Goal: Information Seeking & Learning: Learn about a topic

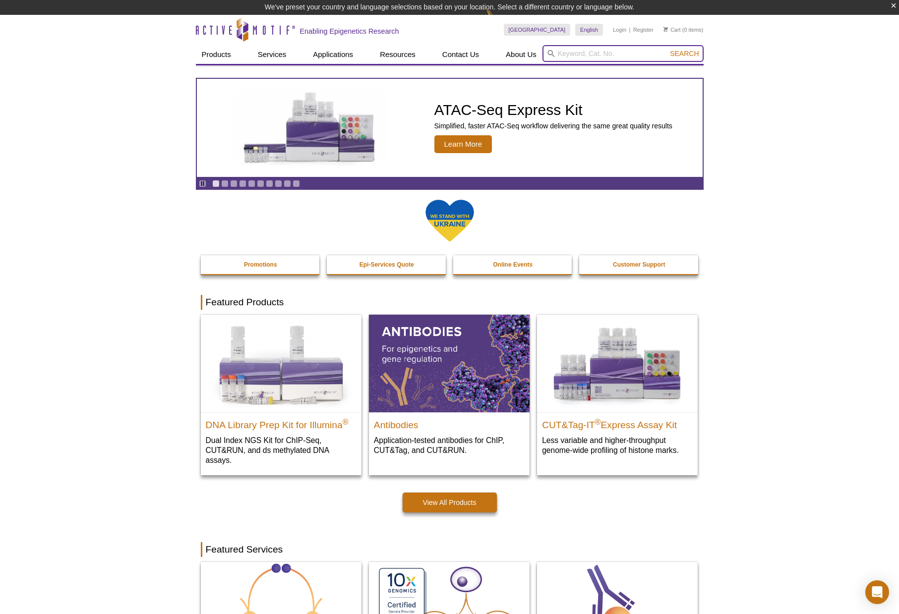
click at [604, 56] on input "search" at bounding box center [622, 53] width 161 height 17
type input "91569"
click at [667, 49] on button "Search" at bounding box center [684, 53] width 35 height 9
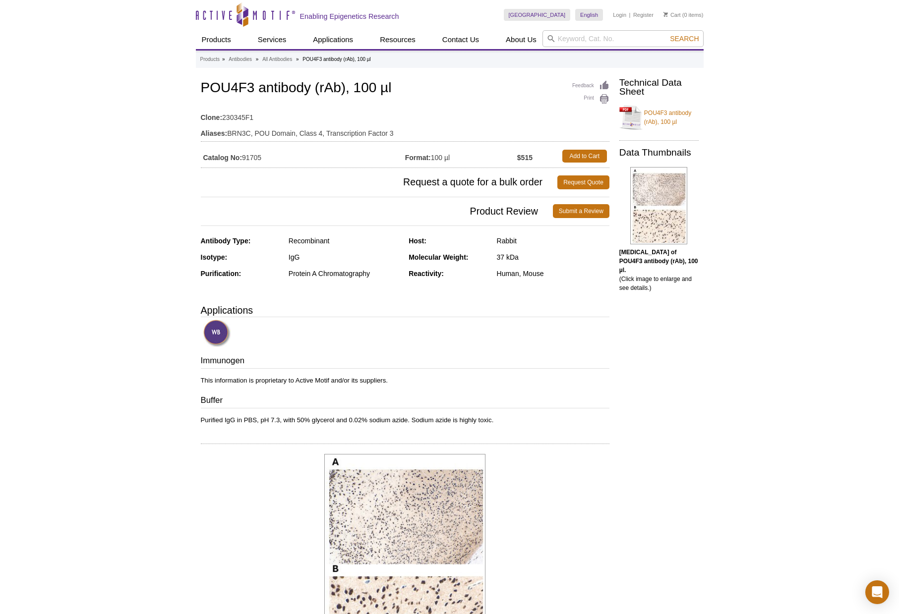
click at [87, 128] on div "Active Motif Logo Enabling Epigenetics Research 0 Search Skip to content Active…" at bounding box center [449, 489] width 899 height 978
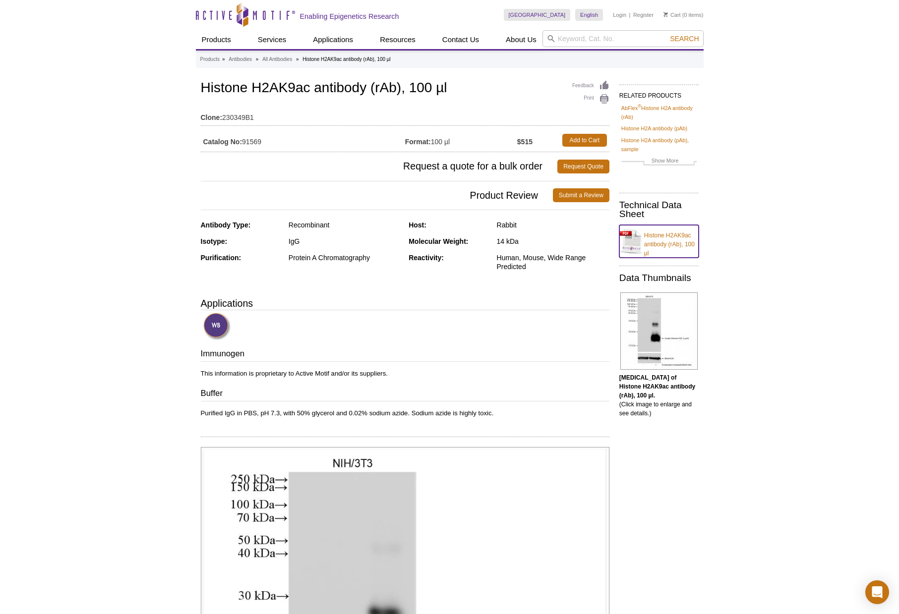
click at [685, 238] on link "Histone H2AK9ac antibody (rAb), 100 µl" at bounding box center [658, 241] width 79 height 33
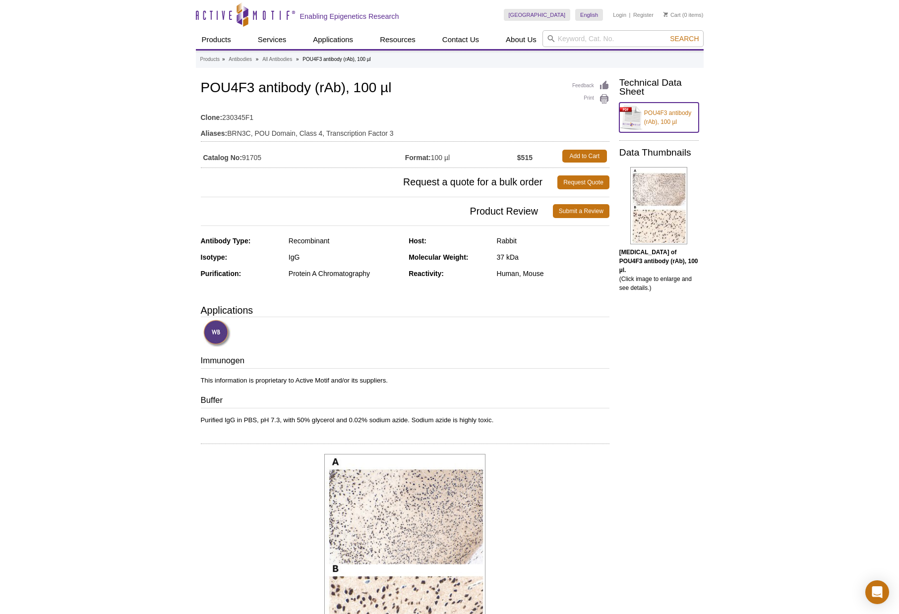
click at [683, 114] on link "POU4F3 antibody (rAb), 100 µl" at bounding box center [658, 118] width 79 height 30
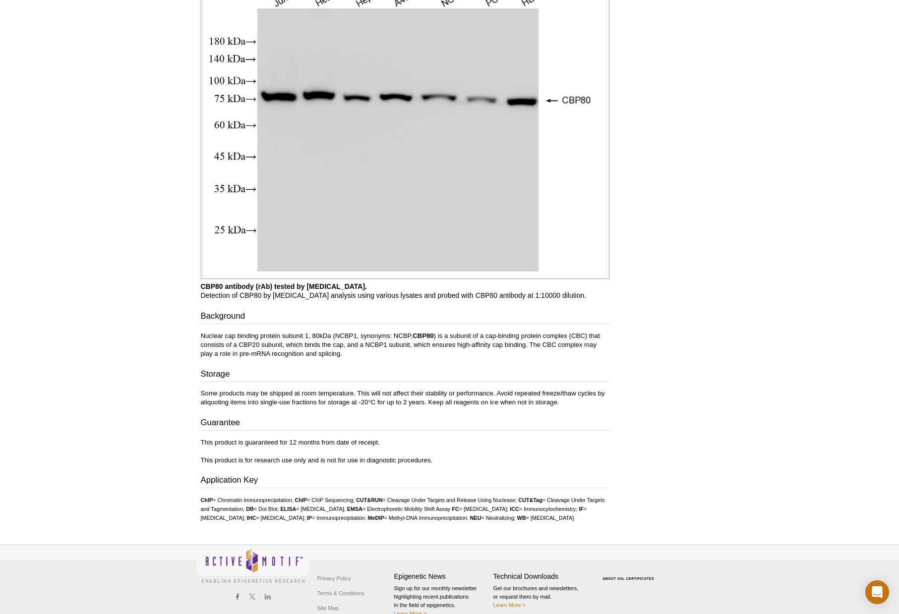
scroll to position [523, 0]
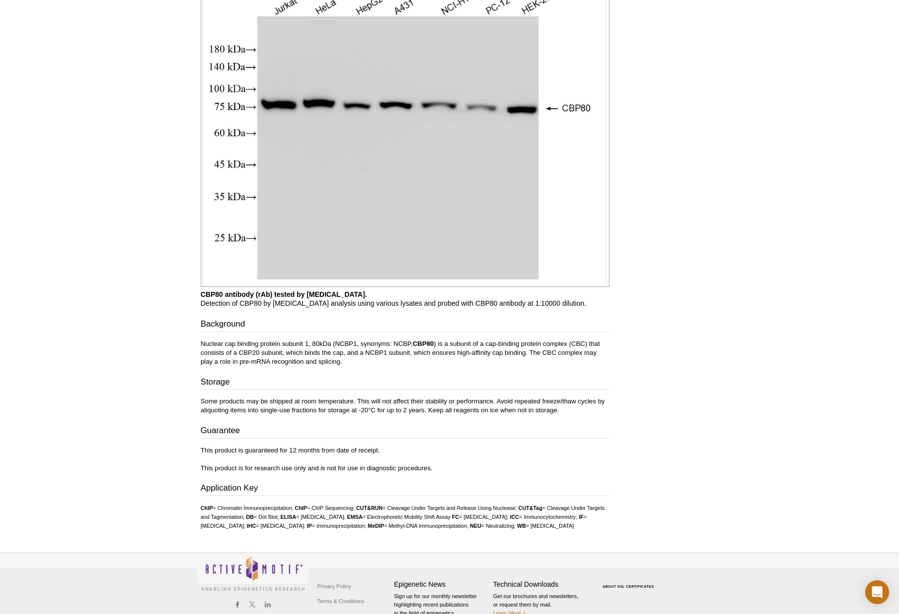
click at [721, 426] on div "Active Motif Logo Enabling Epigenetics Research 0 Search Skip to content Active…" at bounding box center [449, 58] width 899 height 1163
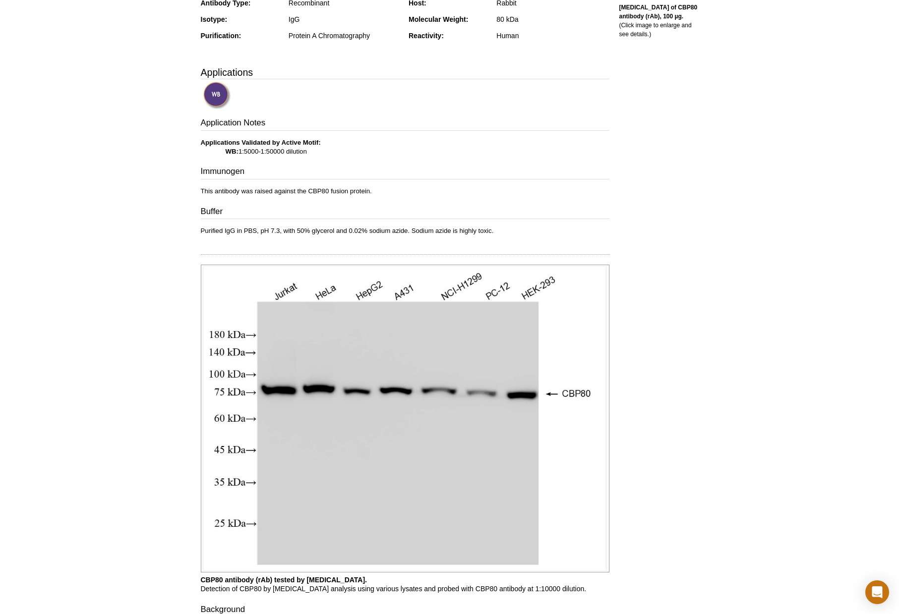
scroll to position [0, 0]
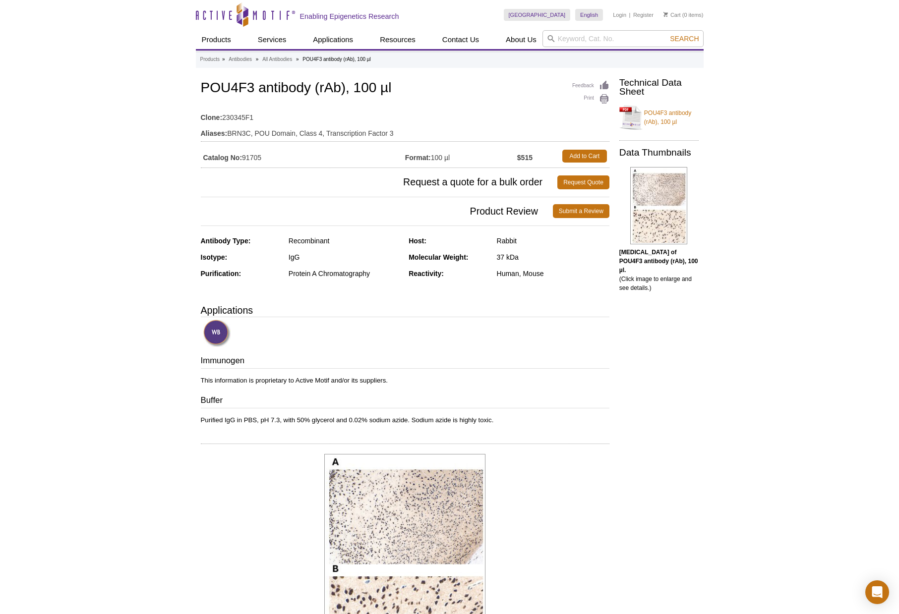
click at [44, 156] on div "Active Motif Logo Enabling Epigenetics Research 0 Search Skip to content Active…" at bounding box center [449, 489] width 899 height 978
click at [728, 489] on div "Active Motif Logo Enabling Epigenetics Research 0 Search Skip to content Active…" at bounding box center [449, 489] width 899 height 978
click at [727, 489] on div "Active Motif Logo Enabling Epigenetics Research 0 Search Skip to content Active…" at bounding box center [449, 489] width 899 height 978
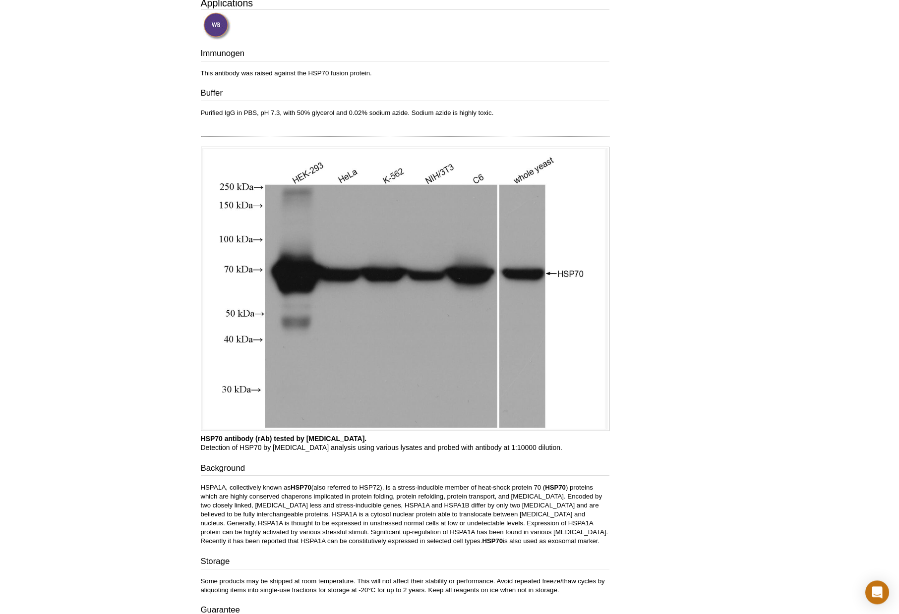
scroll to position [325, 0]
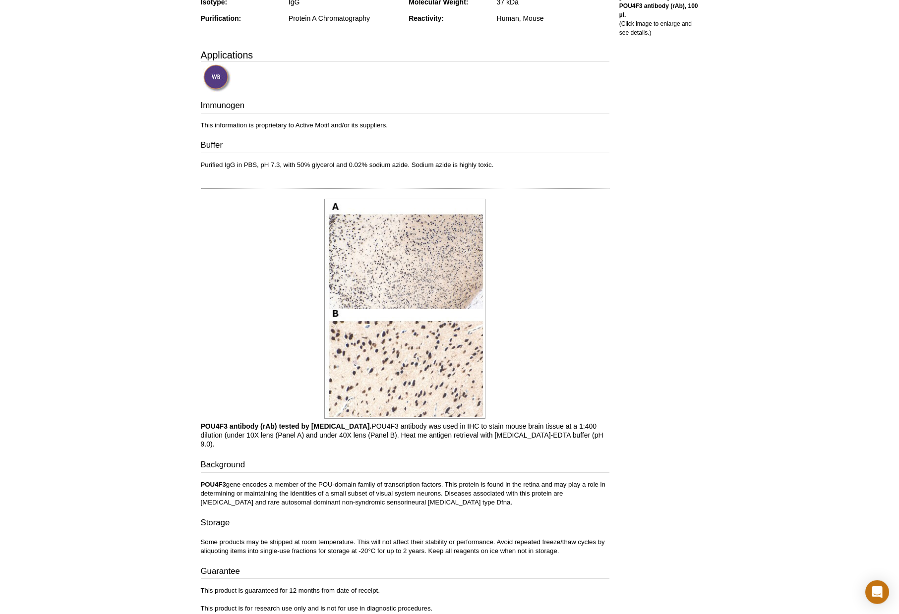
scroll to position [262, 0]
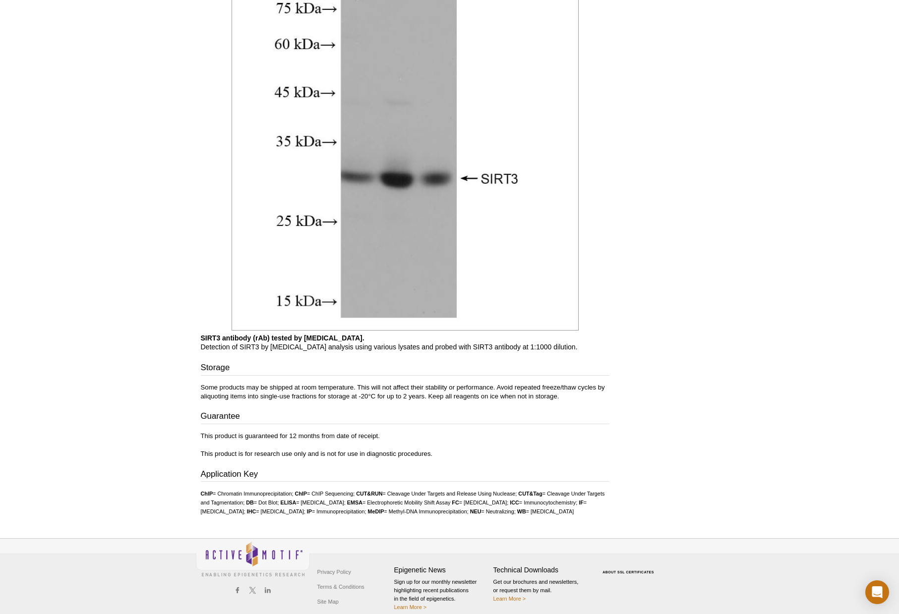
scroll to position [523, 0]
